Goal: Transaction & Acquisition: Book appointment/travel/reservation

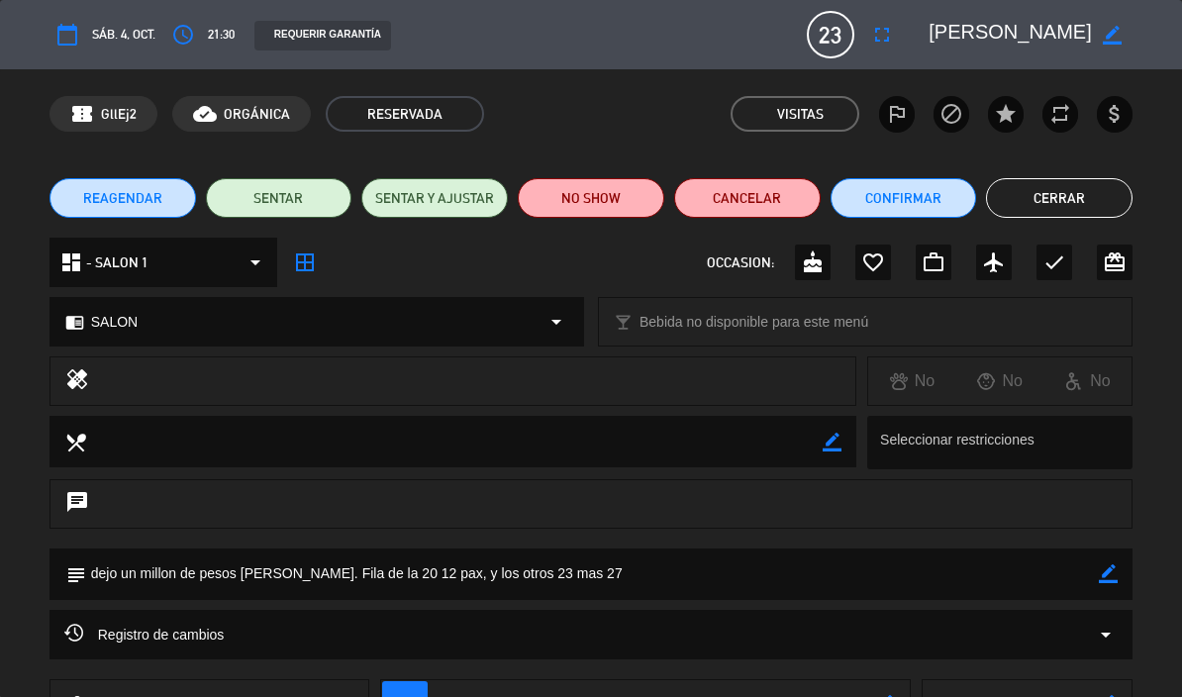
scroll to position [105, 0]
click at [1070, 192] on button "Cerrar" at bounding box center [1059, 198] width 146 height 40
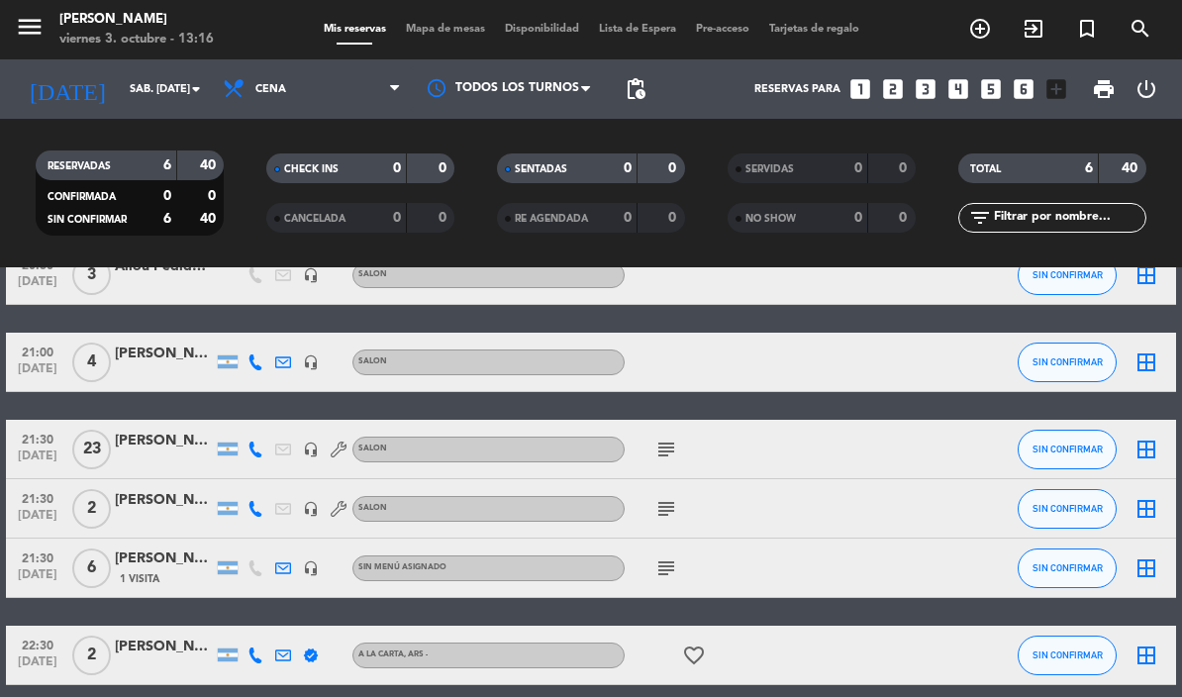
scroll to position [192, 0]
click at [981, 33] on icon "add_circle_outline" at bounding box center [980, 29] width 24 height 24
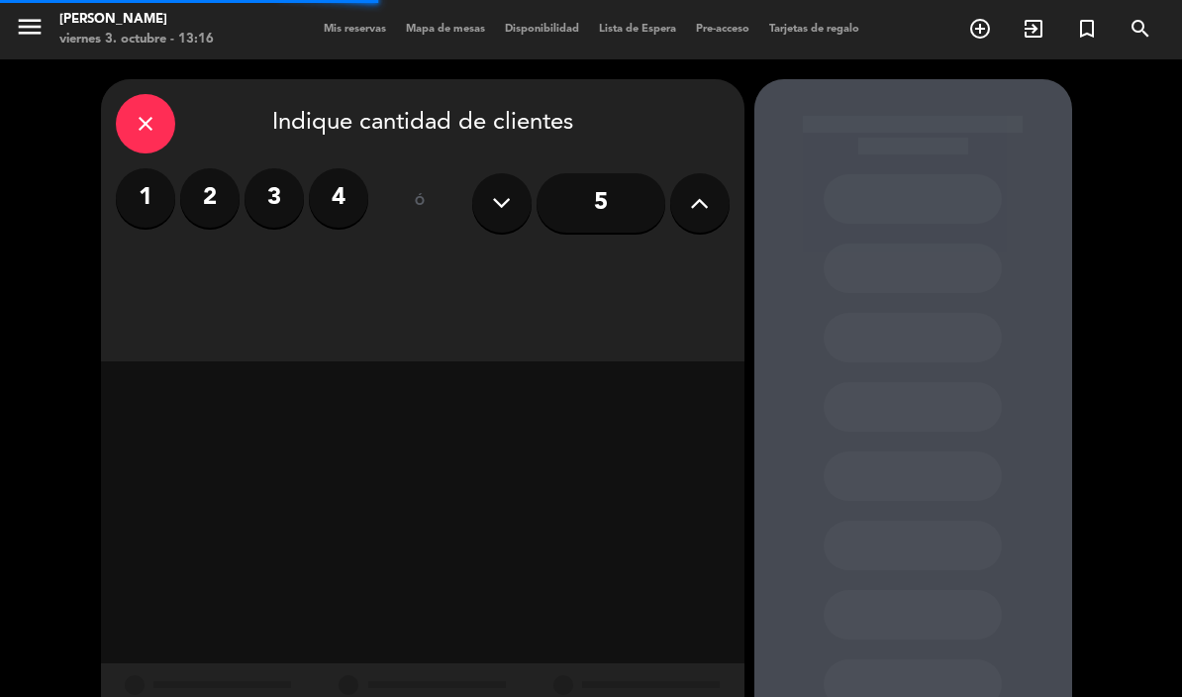
click at [698, 201] on icon at bounding box center [699, 203] width 19 height 30
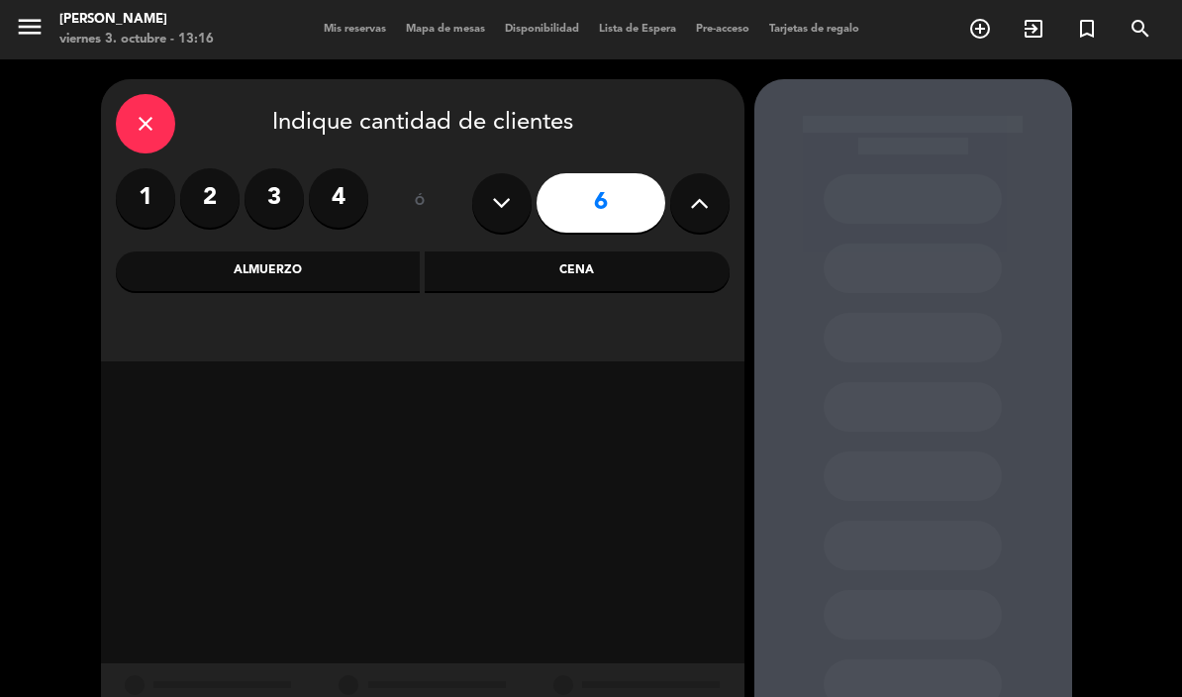
click at [349, 274] on div "Almuerzo" at bounding box center [268, 271] width 305 height 40
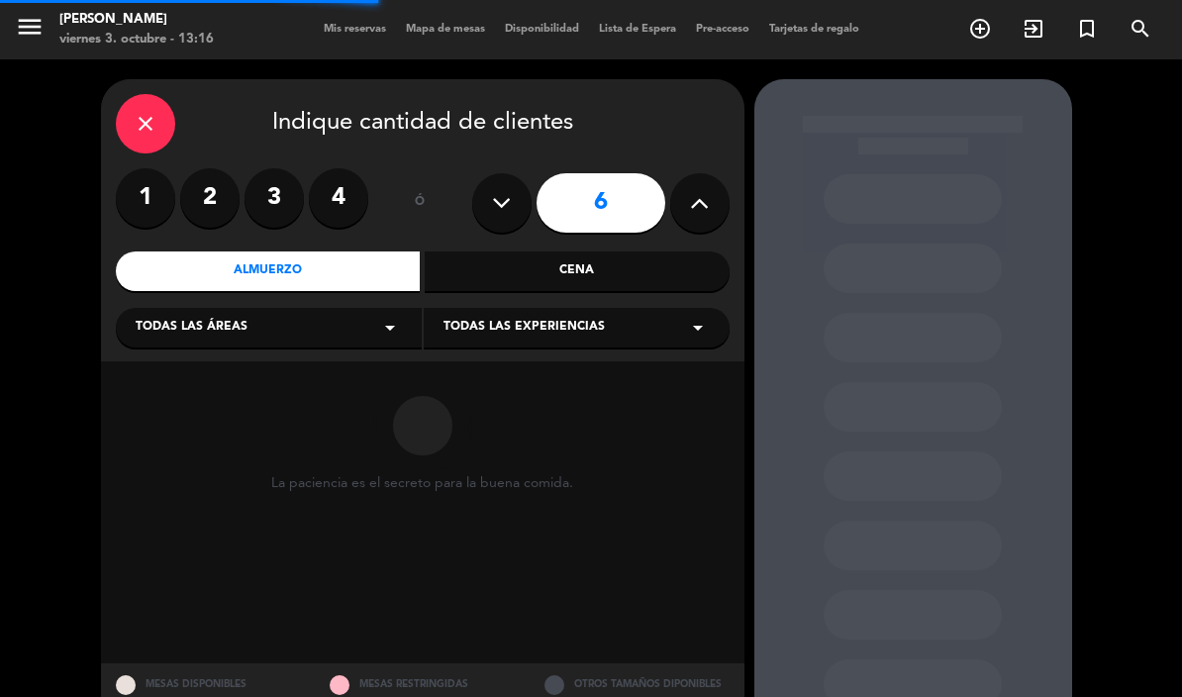
click at [351, 268] on div "Almuerzo" at bounding box center [268, 271] width 305 height 40
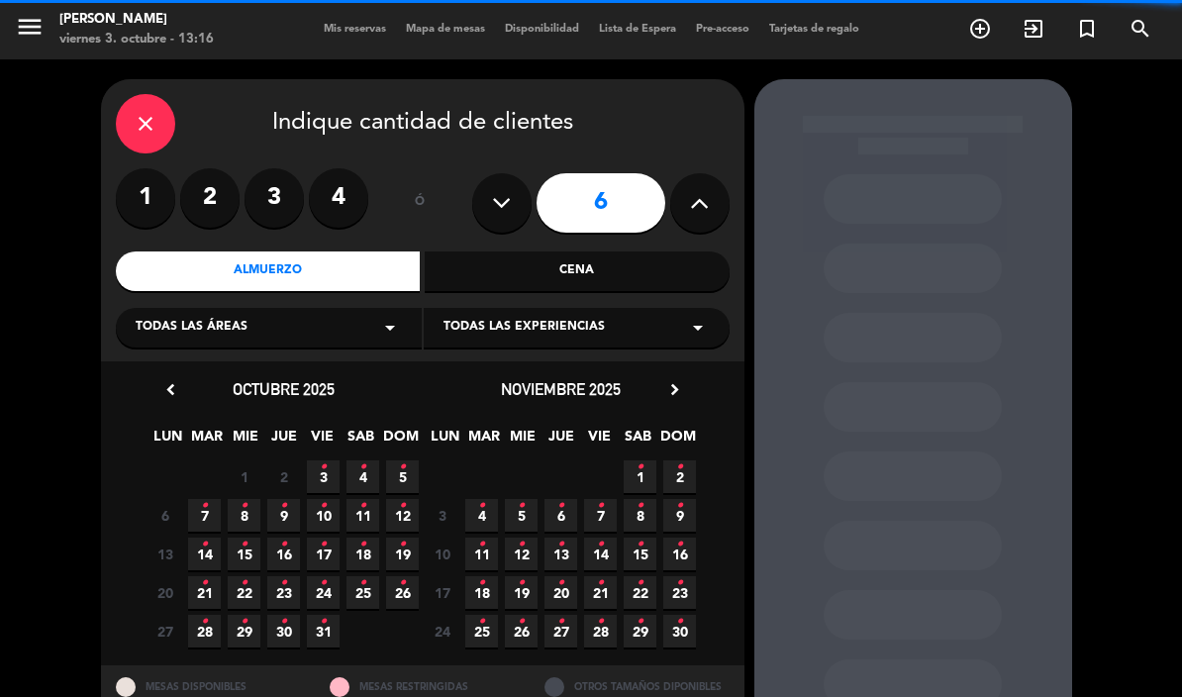
click at [598, 272] on div "Cena" at bounding box center [577, 271] width 305 height 40
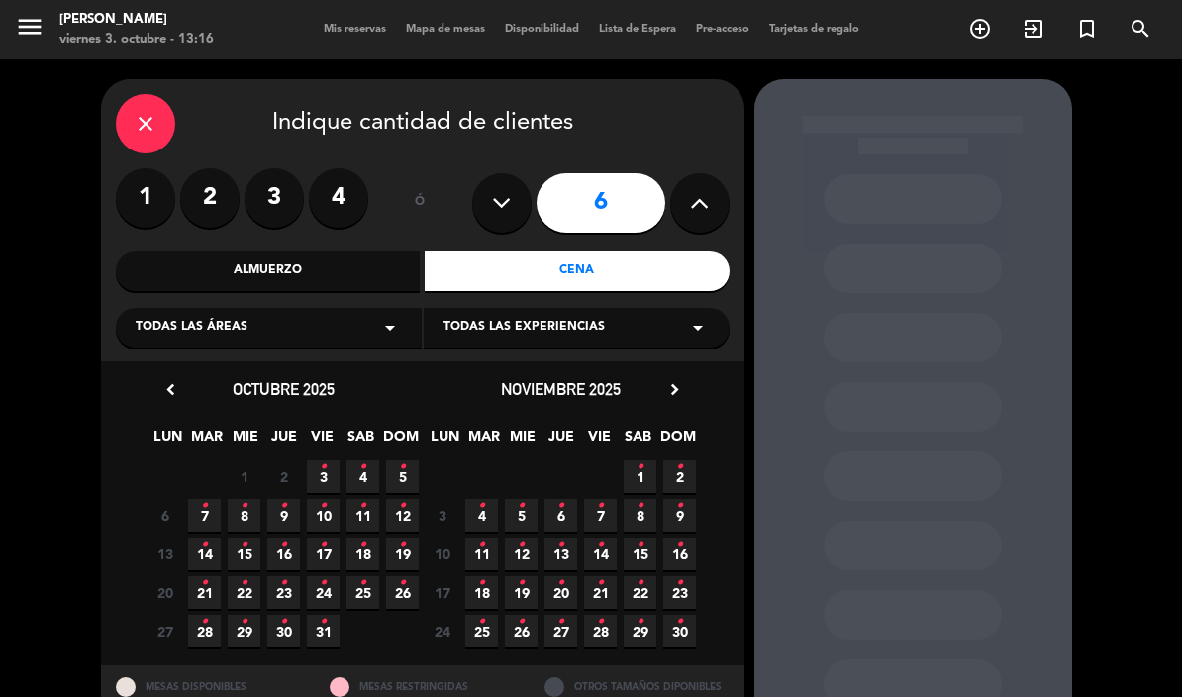
click at [410, 341] on div "Todas las áreas arrow_drop_down" at bounding box center [269, 328] width 306 height 40
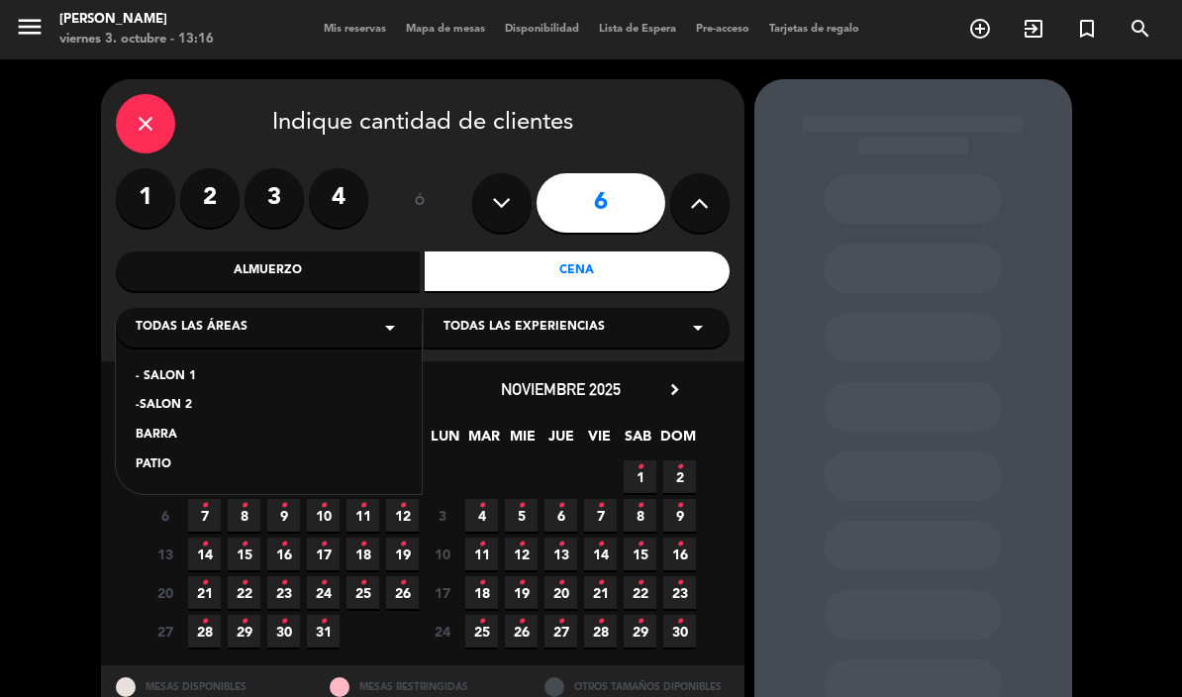
click at [204, 369] on div "- SALON 1" at bounding box center [269, 377] width 266 height 20
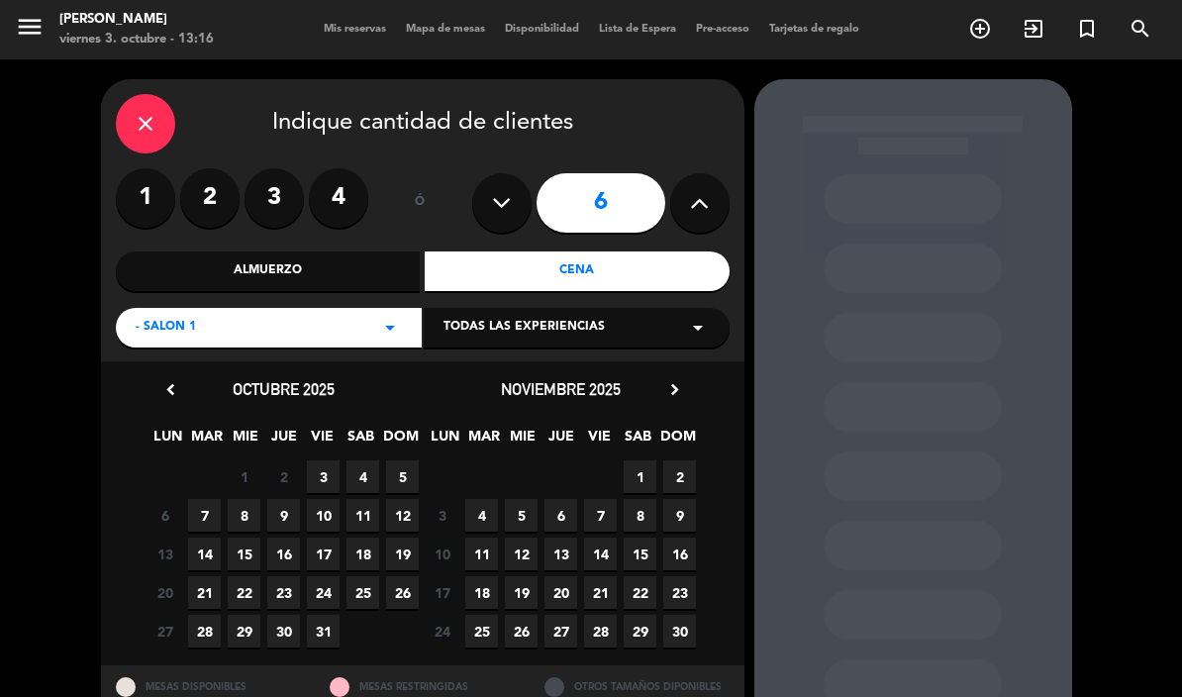
click at [375, 472] on span "4" at bounding box center [362, 476] width 33 height 33
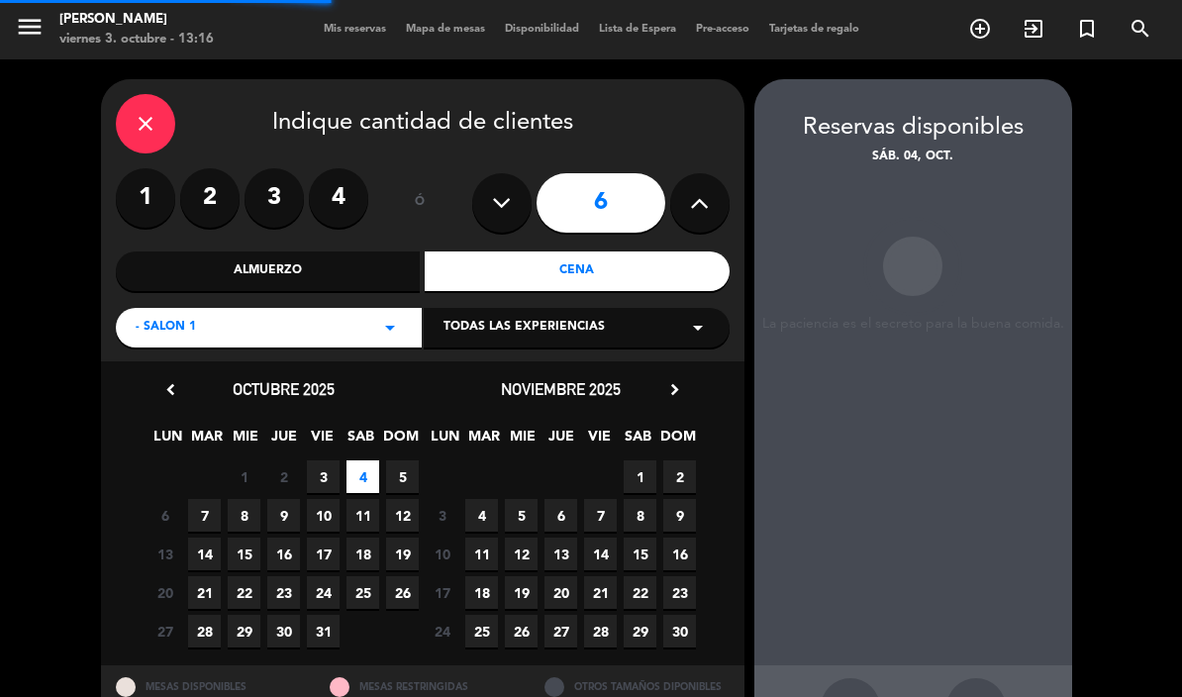
scroll to position [79, 0]
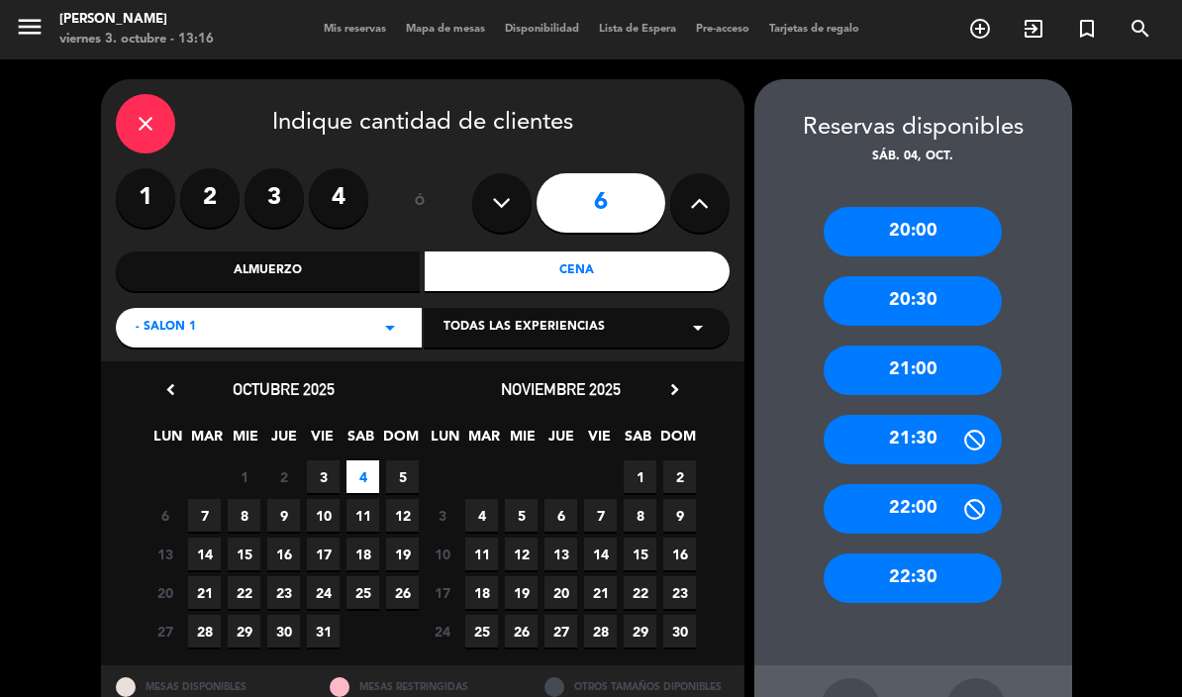
click at [942, 345] on div "21:00" at bounding box center [912, 369] width 178 height 49
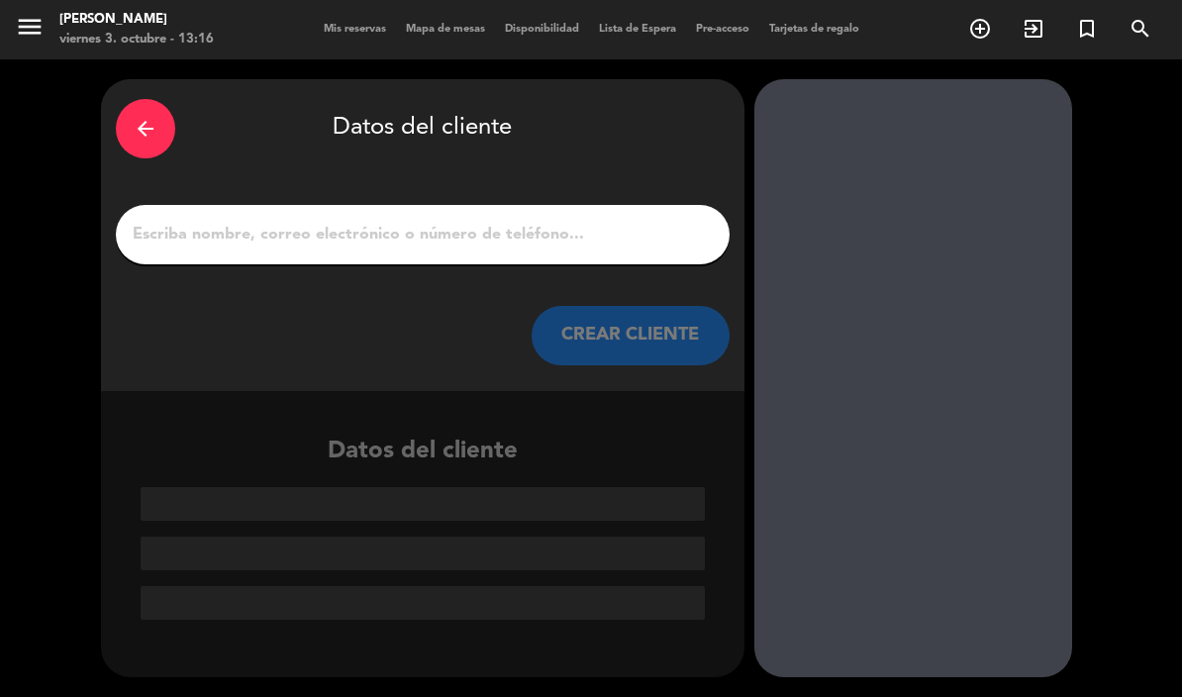
click at [513, 221] on input "1" at bounding box center [423, 235] width 584 height 28
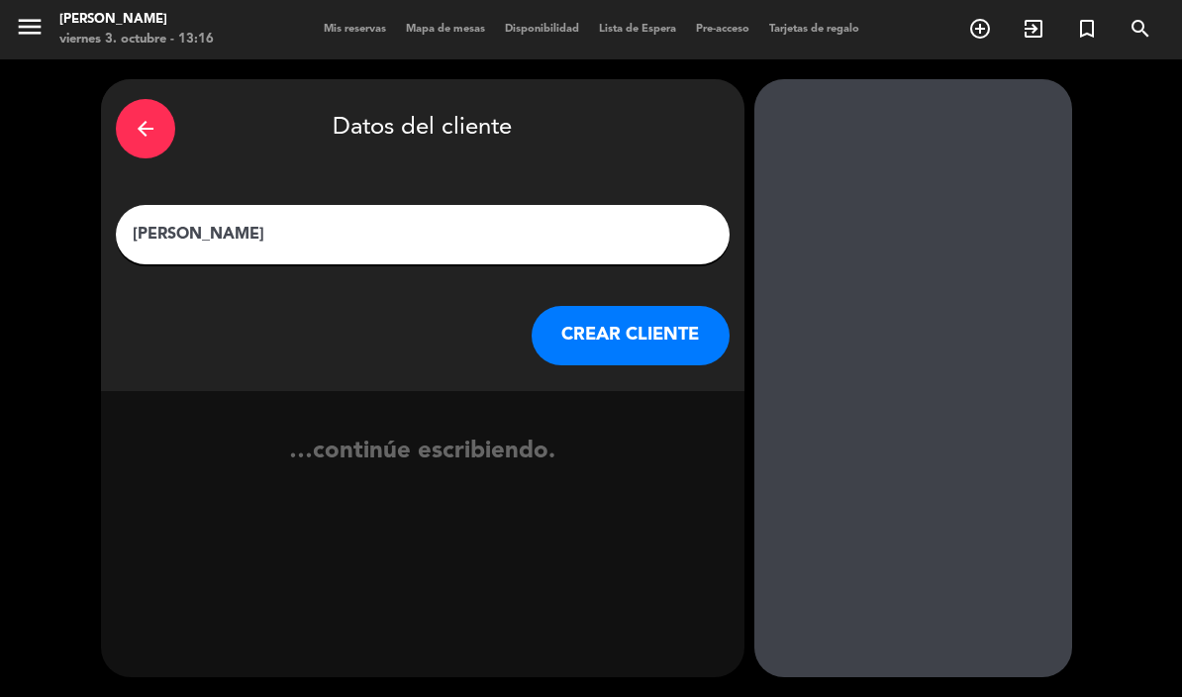
type input "[PERSON_NAME]"
click at [660, 306] on button "CREAR CLIENTE" at bounding box center [630, 335] width 198 height 59
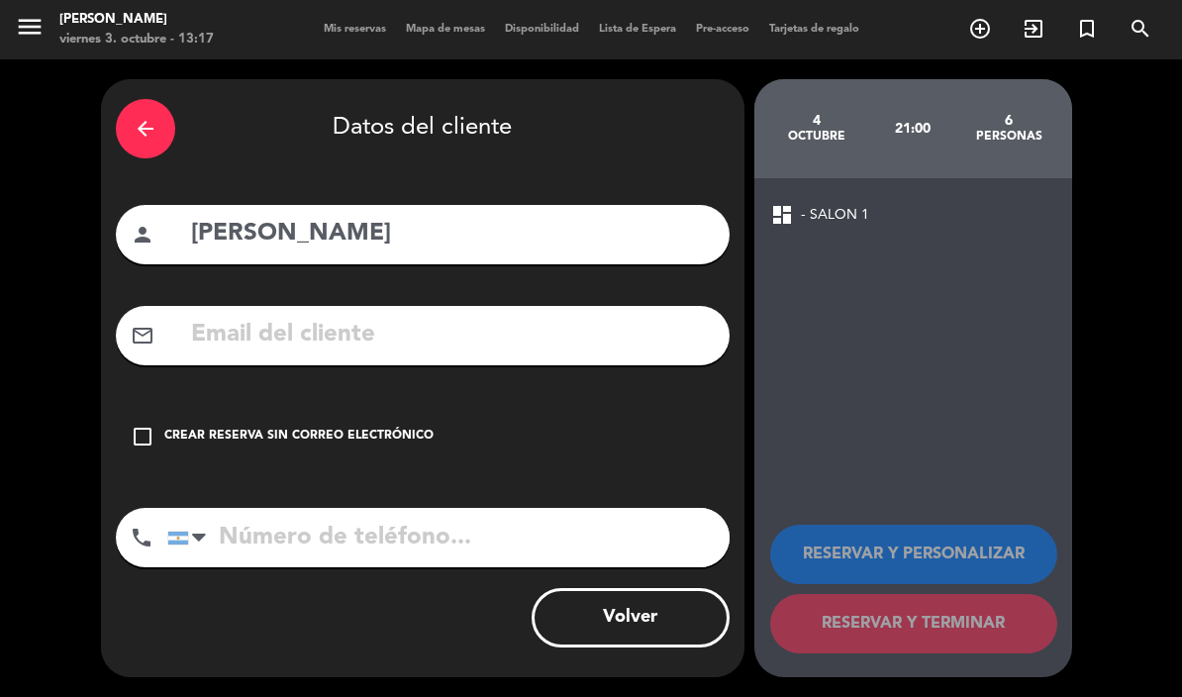
click at [326, 427] on div "Crear reserva sin correo electrónico" at bounding box center [298, 437] width 269 height 20
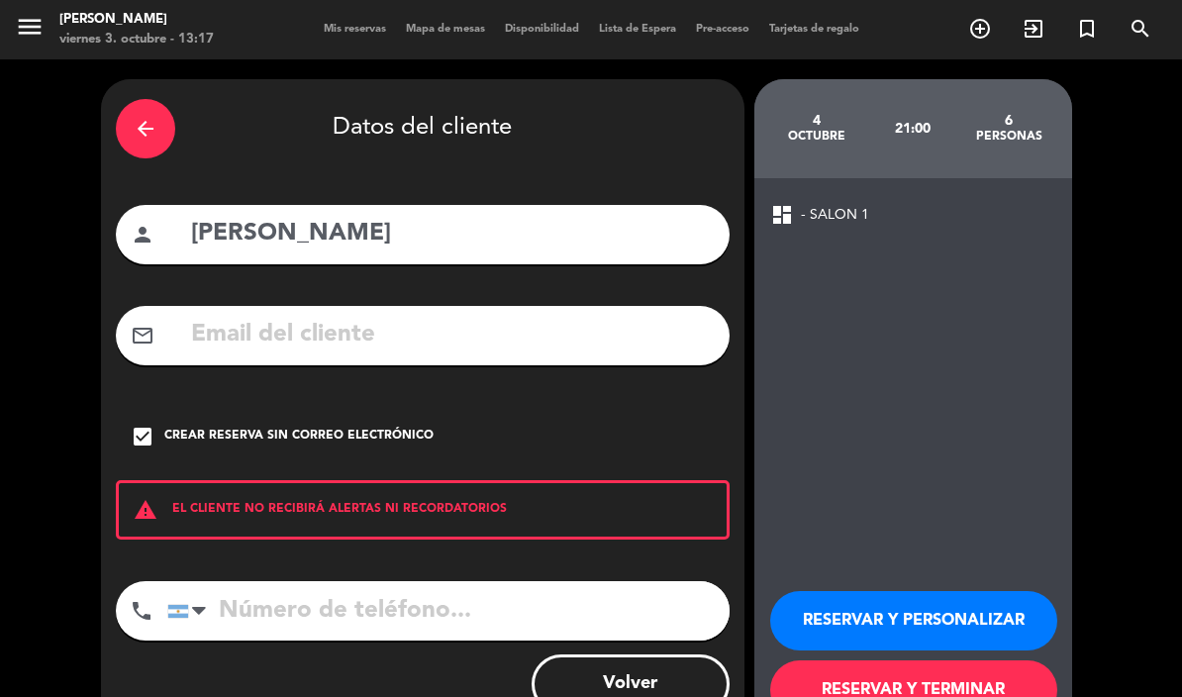
click at [943, 660] on button "RESERVAR Y TERMINAR" at bounding box center [913, 689] width 287 height 59
